Goal: Task Accomplishment & Management: Manage account settings

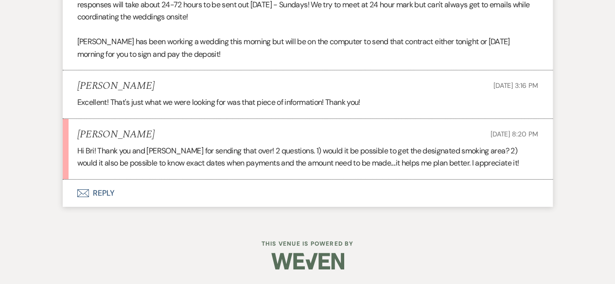
scroll to position [1738, 0]
click at [263, 208] on button "Envelope Reply" at bounding box center [308, 193] width 490 height 27
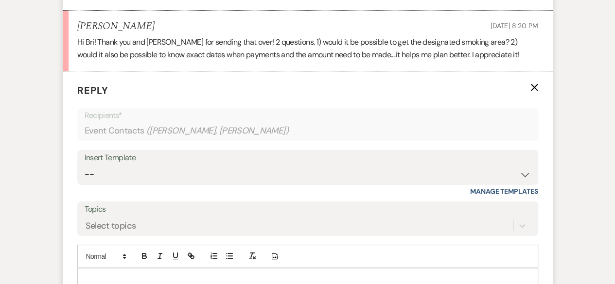
scroll to position [1835, 0]
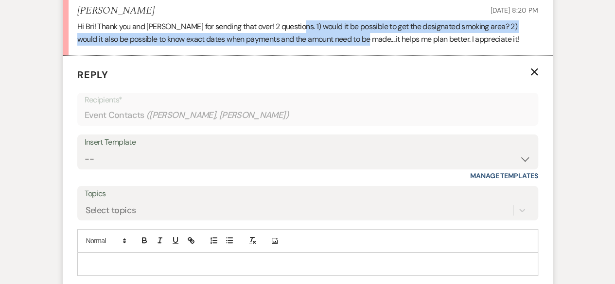
drag, startPoint x: 294, startPoint y: 72, endPoint x: 351, endPoint y: 96, distance: 62.4
click at [365, 45] on p "Hi Bri! Thank you and Savannah for sending that over! 2 questions. 1) would it …" at bounding box center [307, 32] width 461 height 25
click at [350, 56] on li "Courtney Brawley Sep 14, 2025, 8:20 PM Hi Bri! Thank you and Savannah for sendi…" at bounding box center [308, 25] width 490 height 61
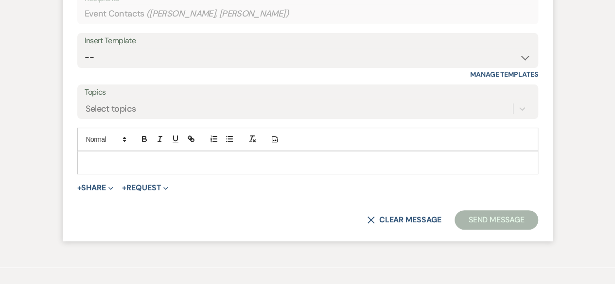
scroll to position [1884, 0]
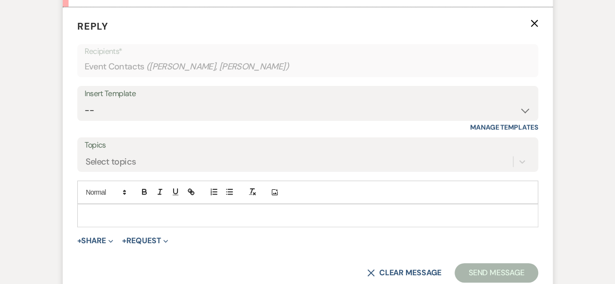
drag, startPoint x: 294, startPoint y: 24, endPoint x: 499, endPoint y: 46, distance: 205.8
copy p "1) would it be possible to get the designated smoking area? 2) would it also be…"
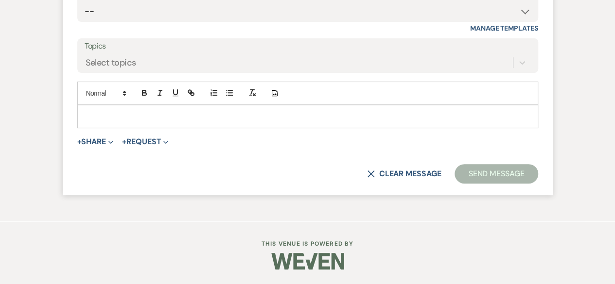
scroll to position [2029, 0]
click at [239, 114] on p at bounding box center [307, 116] width 445 height 11
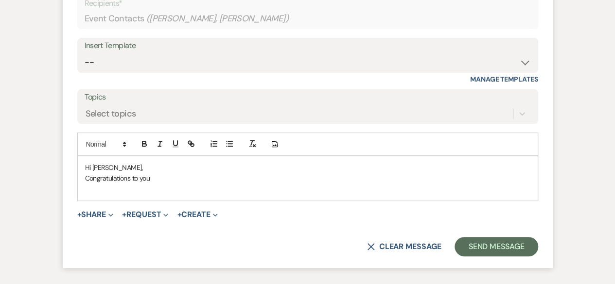
scroll to position [2040, 0]
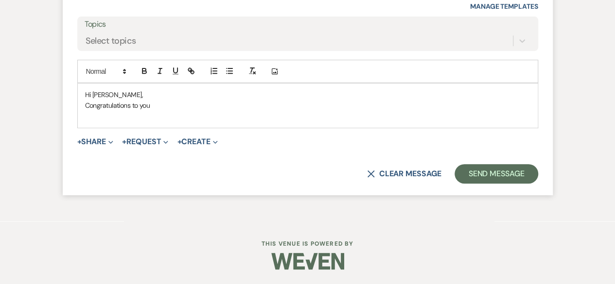
click at [155, 111] on p "Congratulations to you" at bounding box center [307, 105] width 445 height 11
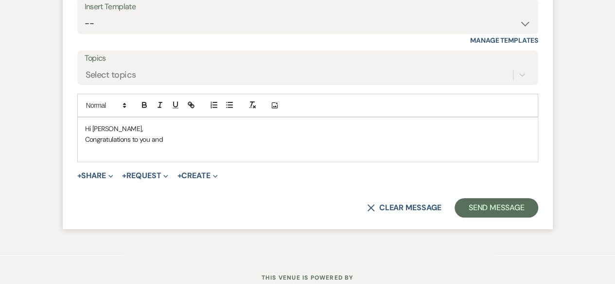
scroll to position [2051, 0]
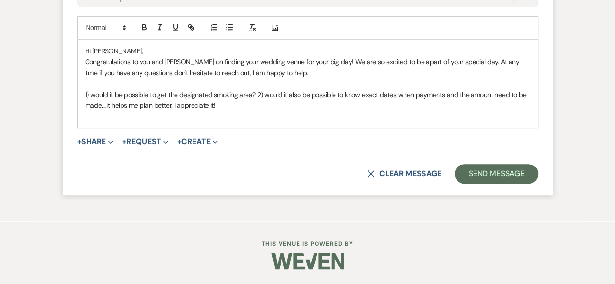
click at [257, 110] on span "1) would it be possible to get the designated smoking area? 2) would it also be…" at bounding box center [306, 99] width 443 height 19
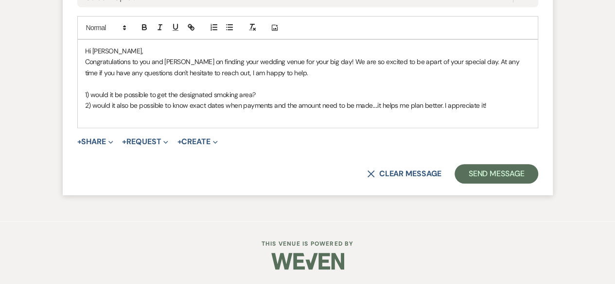
click at [269, 100] on p "1) would it be possible to get the designated smoking area?" at bounding box center [307, 94] width 445 height 11
drag, startPoint x: 141, startPoint y: 70, endPoint x: 156, endPoint y: 73, distance: 15.7
click at [141, 32] on icon "button" at bounding box center [144, 27] width 9 height 9
click at [173, 32] on icon "button" at bounding box center [175, 27] width 9 height 9
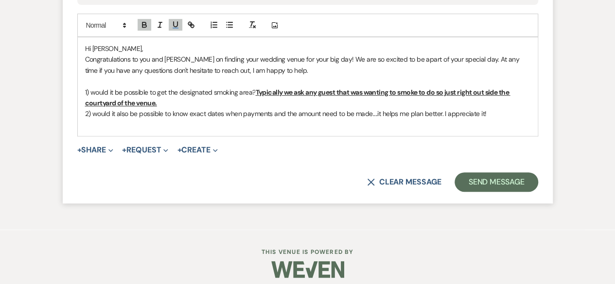
click at [500, 119] on p "2) would it also be possible to know exact dates when payments and the amount n…" at bounding box center [307, 113] width 445 height 11
click at [144, 29] on icon "button" at bounding box center [144, 24] width 9 height 9
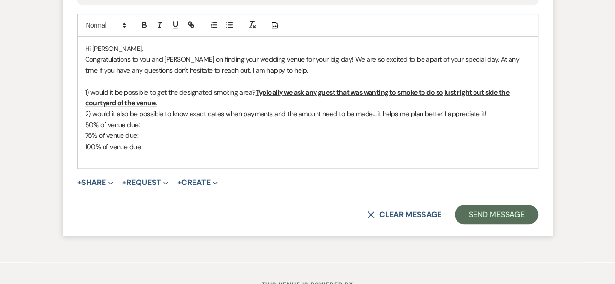
click at [150, 130] on p "50% of venue due:" at bounding box center [307, 125] width 445 height 11
click at [142, 141] on p "75% of venue due:" at bounding box center [307, 135] width 445 height 11
click at [148, 152] on p "100% of venue due:" at bounding box center [307, 146] width 445 height 11
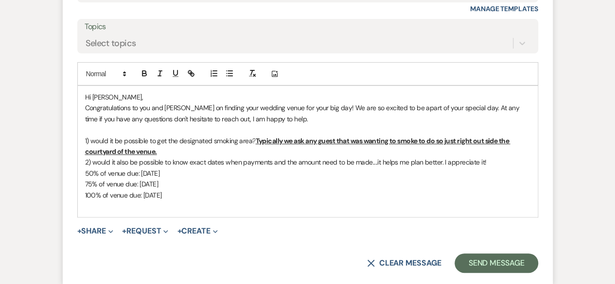
click at [216, 201] on p "100% of venue due: 04/03/2026" at bounding box center [307, 195] width 445 height 11
click at [208, 211] on p at bounding box center [307, 206] width 445 height 11
click at [198, 179] on p "50% of venue due: 10/17/2025" at bounding box center [307, 173] width 445 height 11
click at [191, 190] on p "75% of venue due: 01/17/2025" at bounding box center [307, 184] width 445 height 11
click at [255, 211] on p at bounding box center [307, 206] width 445 height 11
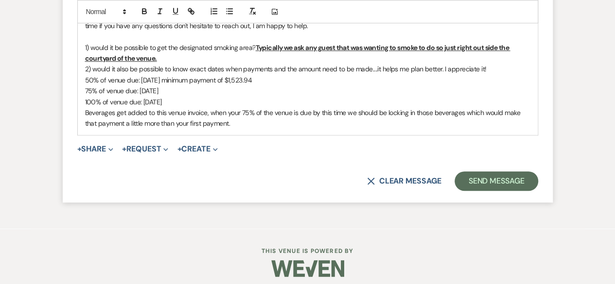
scroll to position [2099, 0]
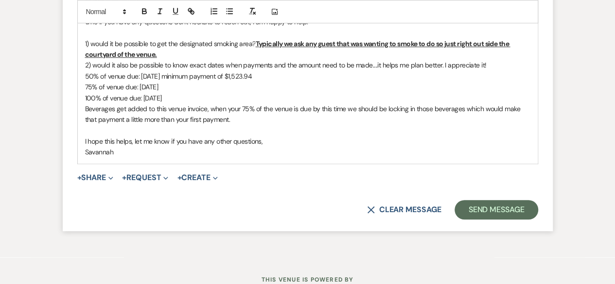
drag, startPoint x: 86, startPoint y: 122, endPoint x: 231, endPoint y: 161, distance: 150.9
click at [232, 164] on div "Hi Courtney, Congratulations to you and Kevin on finding your wedding venue for…" at bounding box center [308, 76] width 460 height 175
click at [140, 16] on icon "button" at bounding box center [144, 11] width 9 height 9
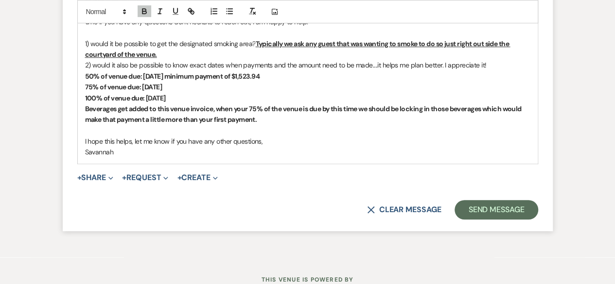
click at [270, 124] on strong "Beverages get added to this venue invoice, when your 75% of the venue is due by…" at bounding box center [304, 113] width 438 height 19
click at [294, 147] on p "I hope this helps, let me know if you have any other questions," at bounding box center [307, 141] width 445 height 11
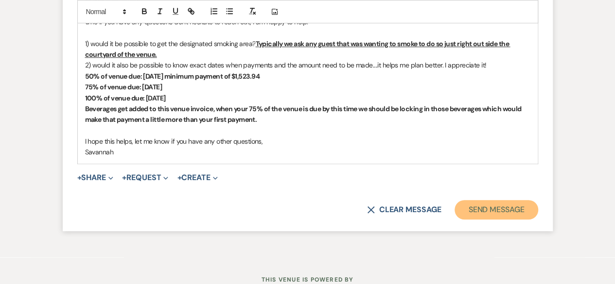
click at [510, 220] on button "Send Message" at bounding box center [495, 209] width 83 height 19
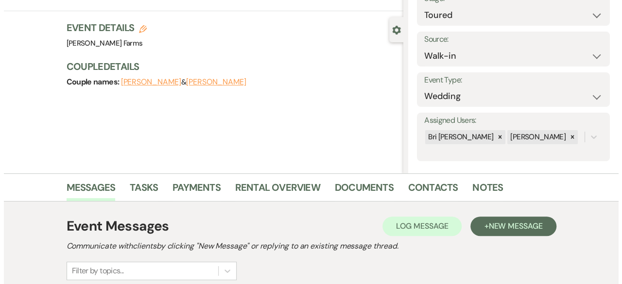
scroll to position [0, 0]
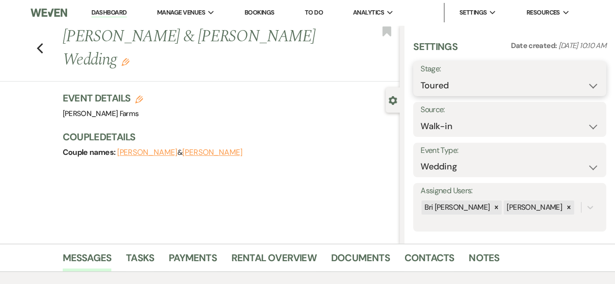
drag, startPoint x: 489, startPoint y: 83, endPoint x: 481, endPoint y: 85, distance: 7.9
click at [489, 83] on select "Inquiry Follow Up Tour Requested Tour Confirmed Toured Proposal Sent Booked Lost" at bounding box center [509, 85] width 178 height 19
select select "7"
click at [420, 76] on select "Inquiry Follow Up Tour Requested Tour Confirmed Toured Proposal Sent Booked Lost" at bounding box center [509, 85] width 178 height 19
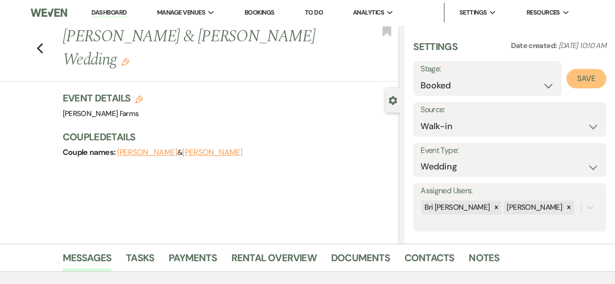
click at [579, 83] on button "Save" at bounding box center [586, 78] width 40 height 19
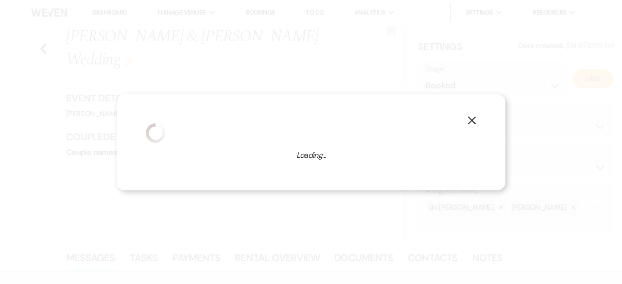
select select "1"
select select "674"
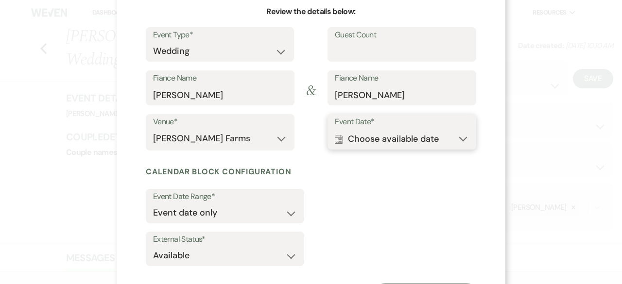
click at [420, 143] on button "Calendar Choose available date Expand" at bounding box center [402, 138] width 134 height 19
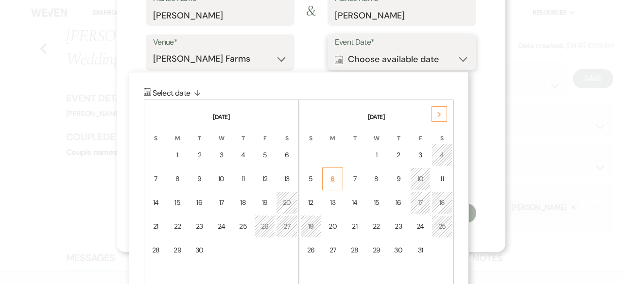
scroll to position [192, 0]
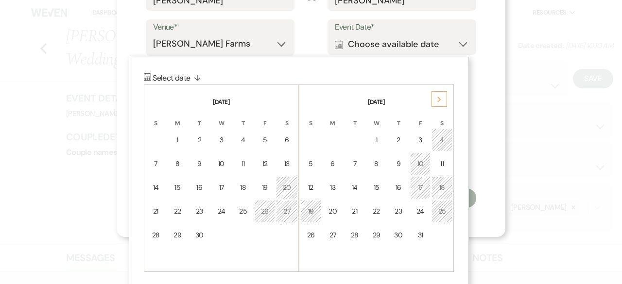
click at [437, 100] on icon "Next" at bounding box center [439, 100] width 5 height 6
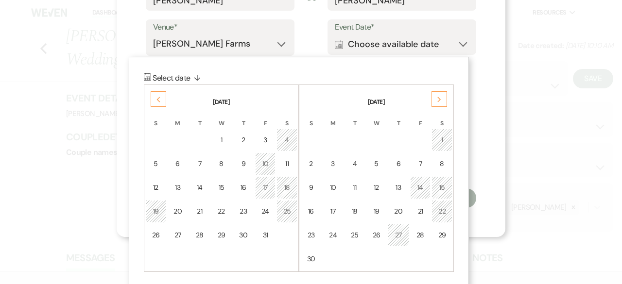
click at [437, 101] on icon "Next" at bounding box center [439, 100] width 5 height 6
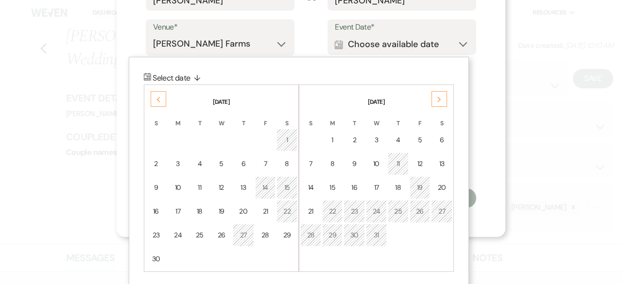
click at [437, 101] on icon "Next" at bounding box center [439, 100] width 5 height 6
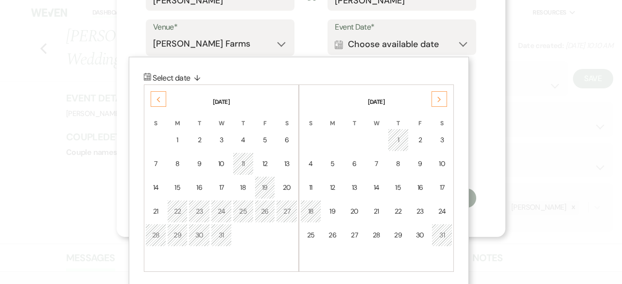
click at [437, 101] on icon "Next" at bounding box center [439, 100] width 5 height 6
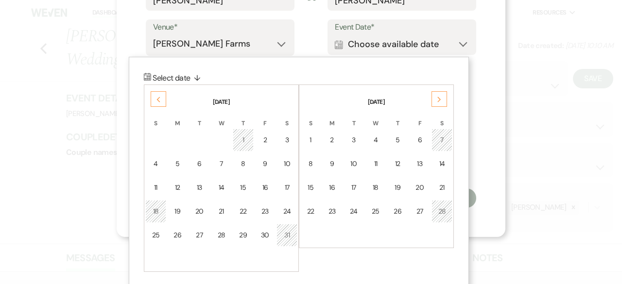
click at [437, 101] on icon "Next" at bounding box center [439, 100] width 5 height 6
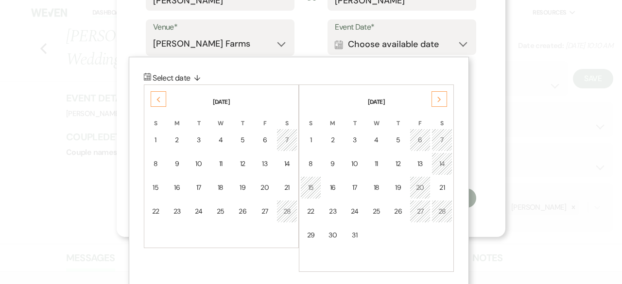
click at [437, 101] on icon "Next" at bounding box center [439, 100] width 5 height 6
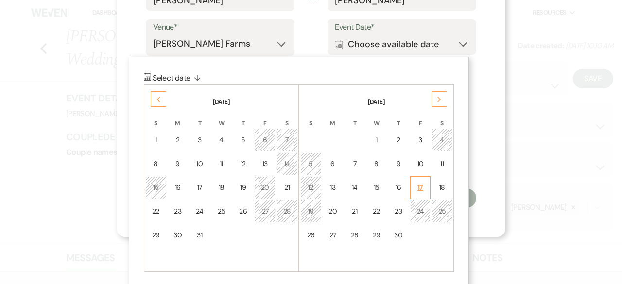
click at [421, 189] on div "17" at bounding box center [420, 188] width 8 height 10
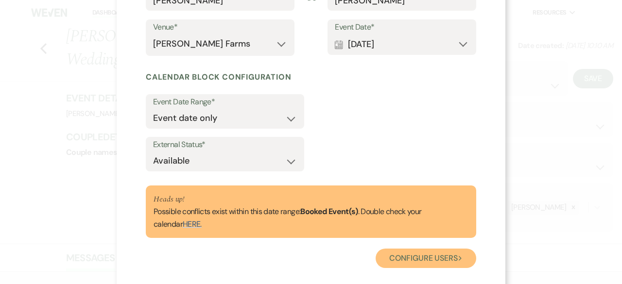
click at [438, 258] on button "Configure users Next" at bounding box center [426, 258] width 101 height 19
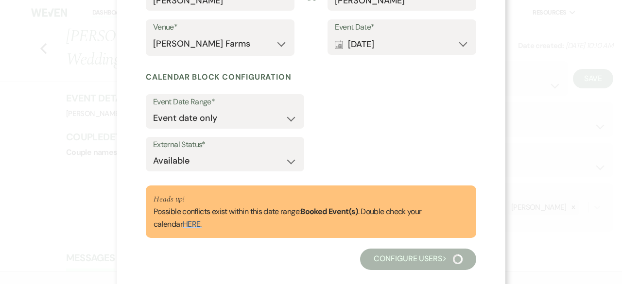
scroll to position [164, 0]
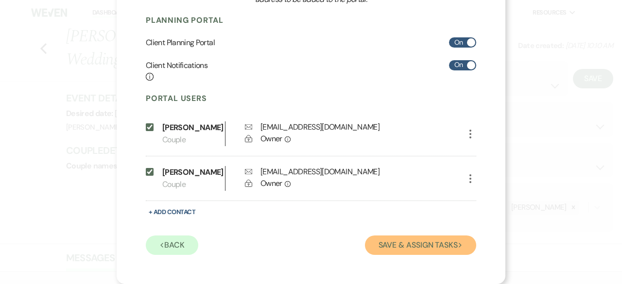
click at [416, 243] on button "Save & Assign Tasks Next" at bounding box center [420, 245] width 111 height 19
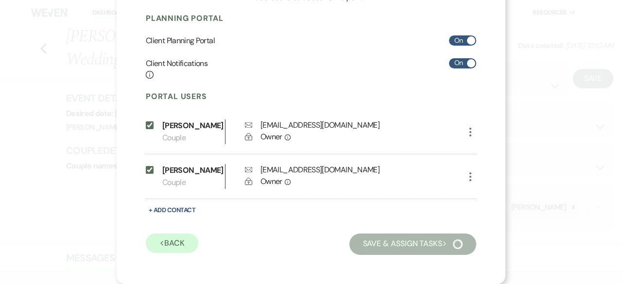
scroll to position [97, 0]
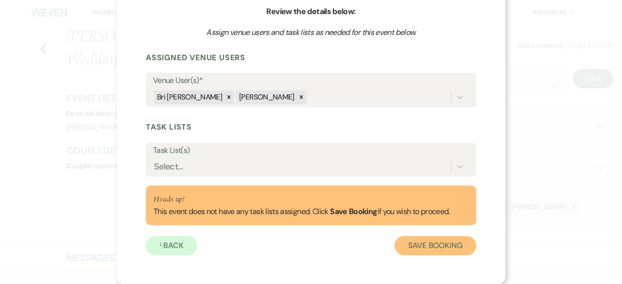
click at [416, 247] on button "Save Booking" at bounding box center [436, 245] width 82 height 19
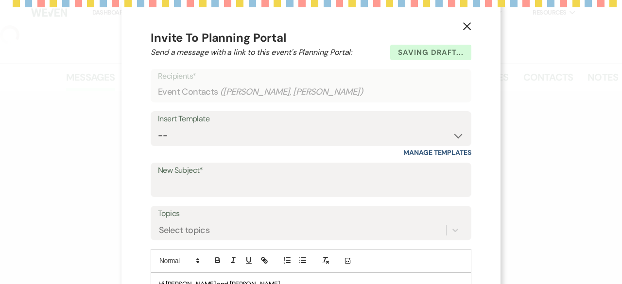
select select "23"
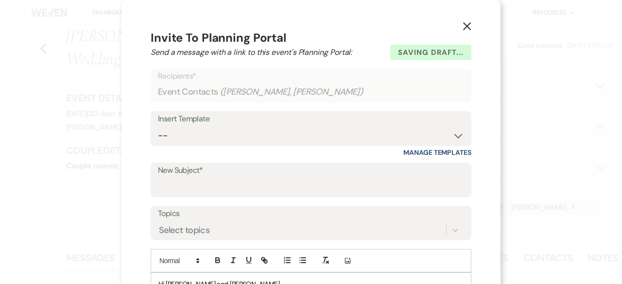
click at [464, 27] on use "button" at bounding box center [467, 26] width 8 height 8
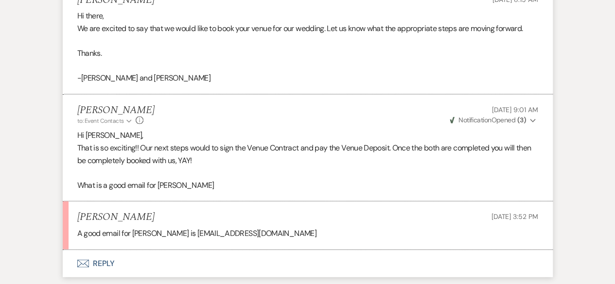
scroll to position [1131, 0]
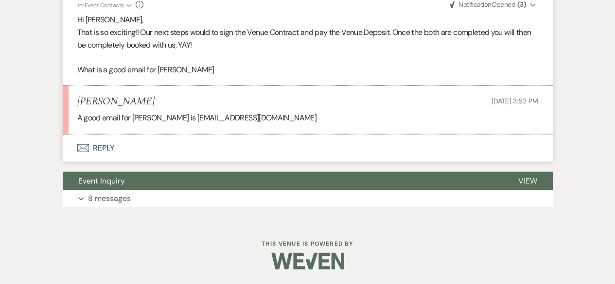
click at [231, 144] on button "Envelope Reply" at bounding box center [308, 148] width 490 height 27
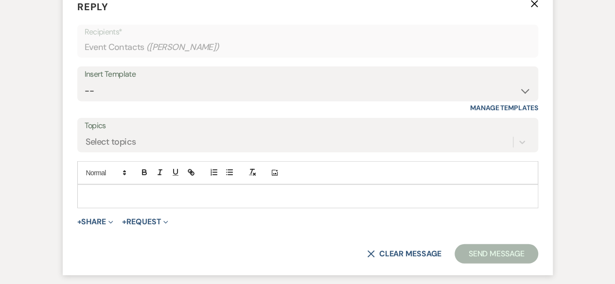
scroll to position [1326, 0]
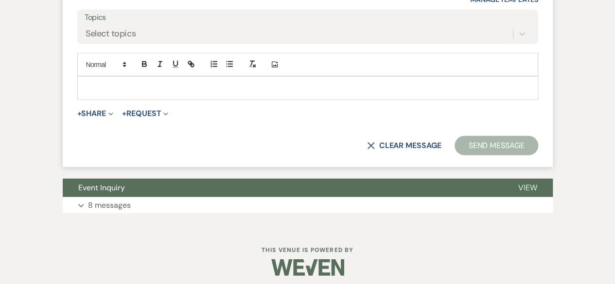
click at [206, 93] on p at bounding box center [307, 88] width 445 height 11
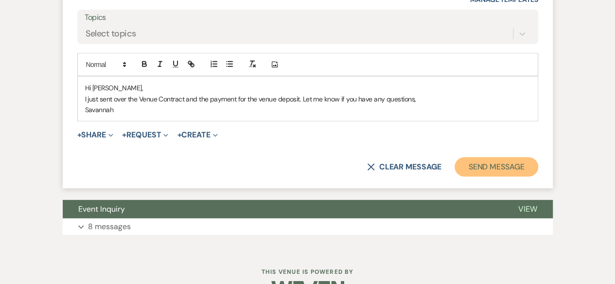
click at [488, 177] on button "Send Message" at bounding box center [495, 166] width 83 height 19
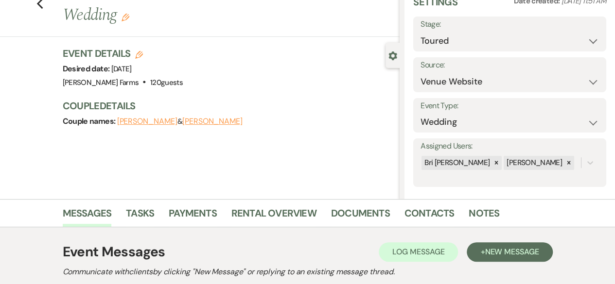
scroll to position [0, 0]
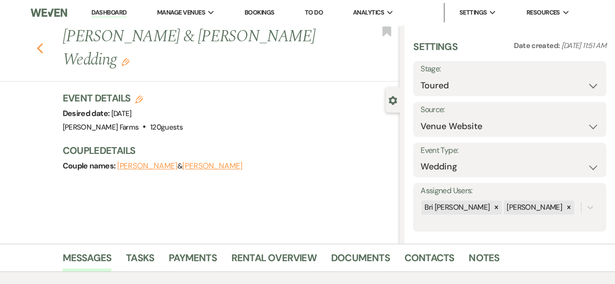
click at [43, 49] on icon "Previous" at bounding box center [39, 49] width 7 height 12
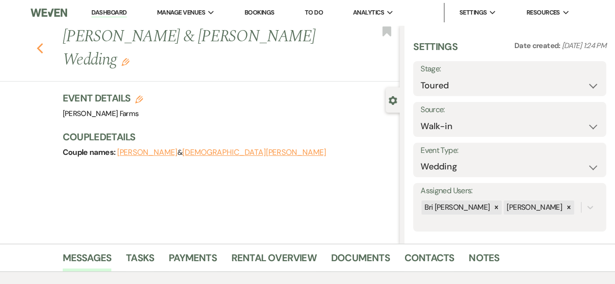
click at [41, 48] on use "button" at bounding box center [39, 48] width 6 height 11
